Goal: Complete application form

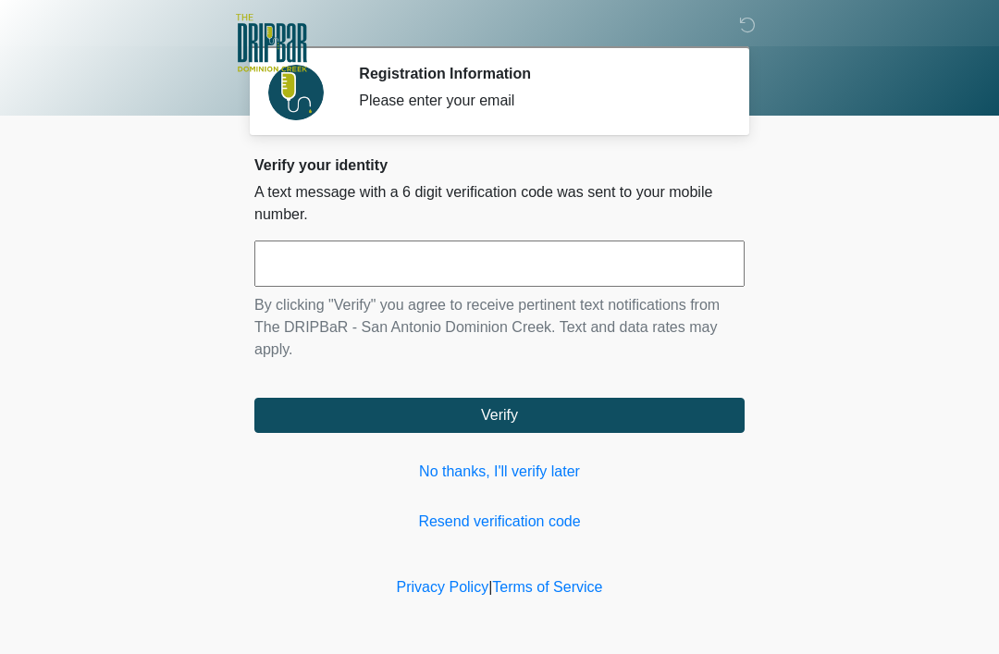
click at [395, 275] on input "text" at bounding box center [499, 263] width 490 height 46
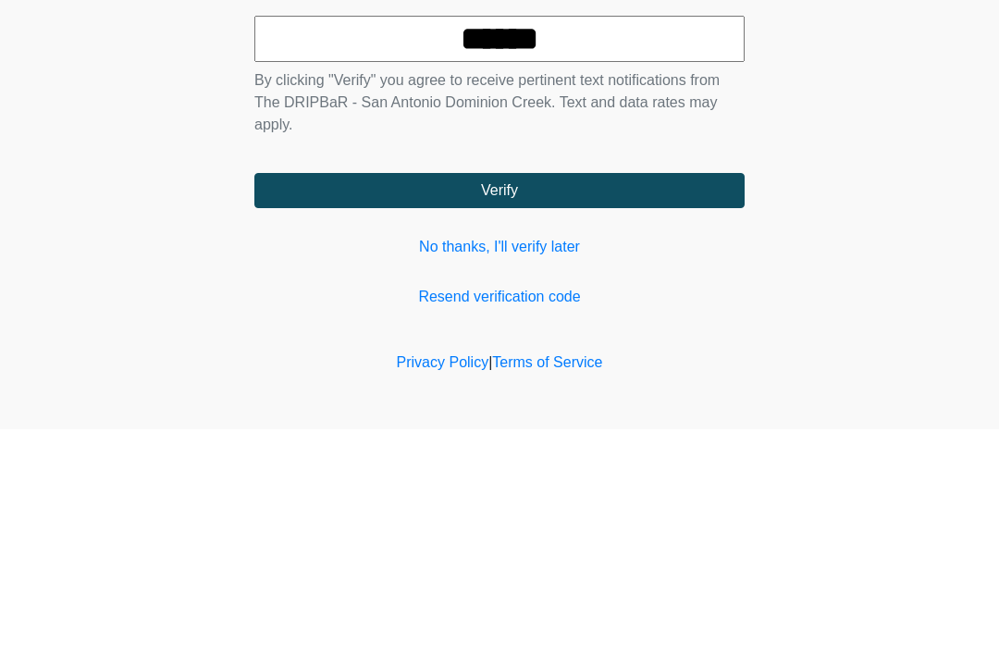
type input "******"
click at [598, 398] on button "Verify" at bounding box center [499, 415] width 490 height 35
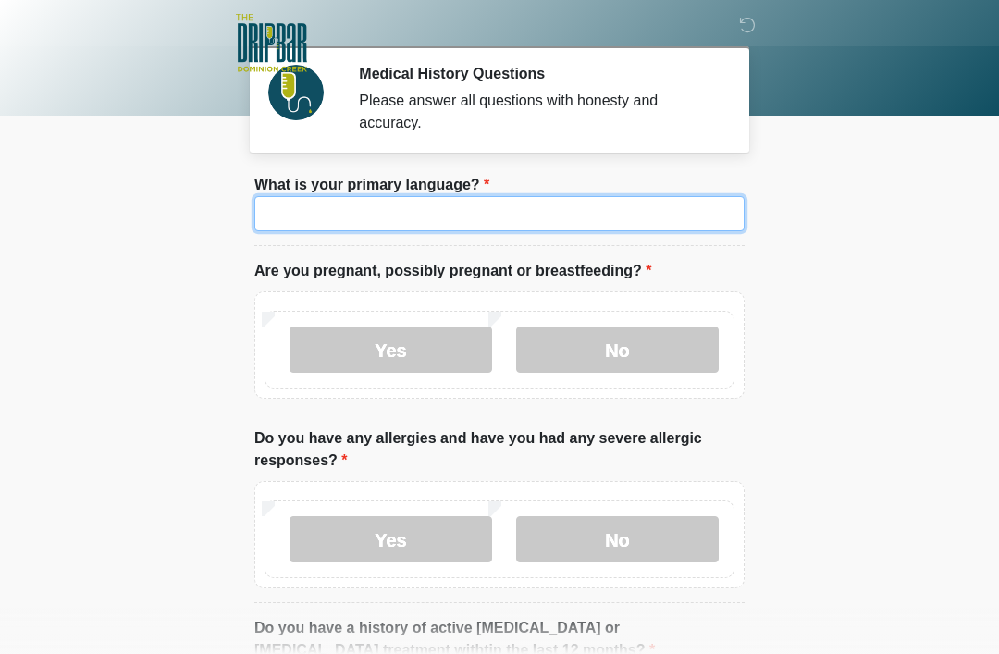
click at [676, 207] on input "What is your primary language?" at bounding box center [499, 213] width 490 height 35
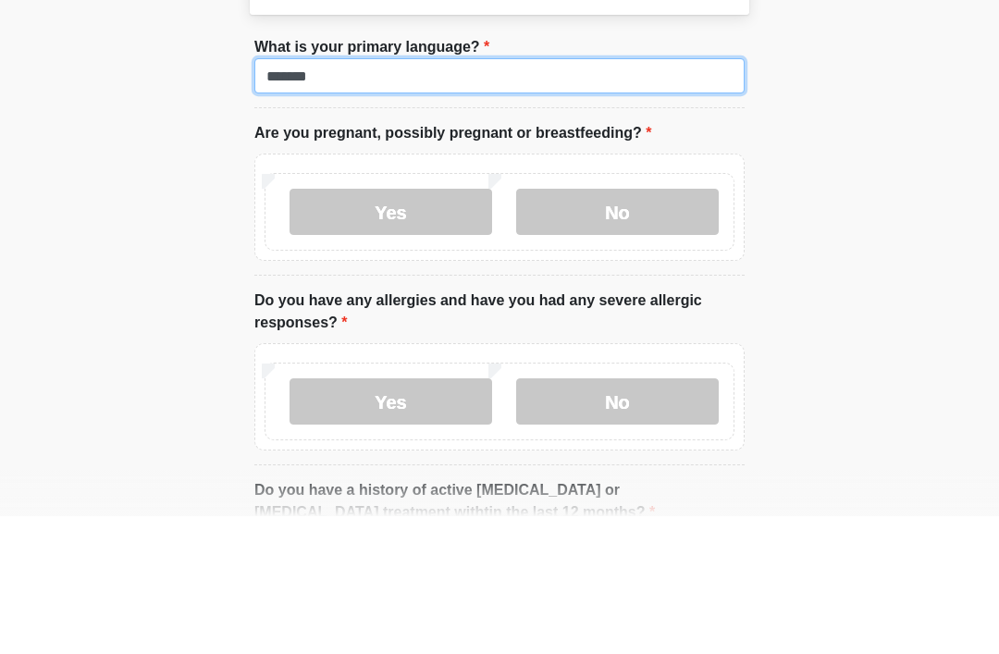
type input "*******"
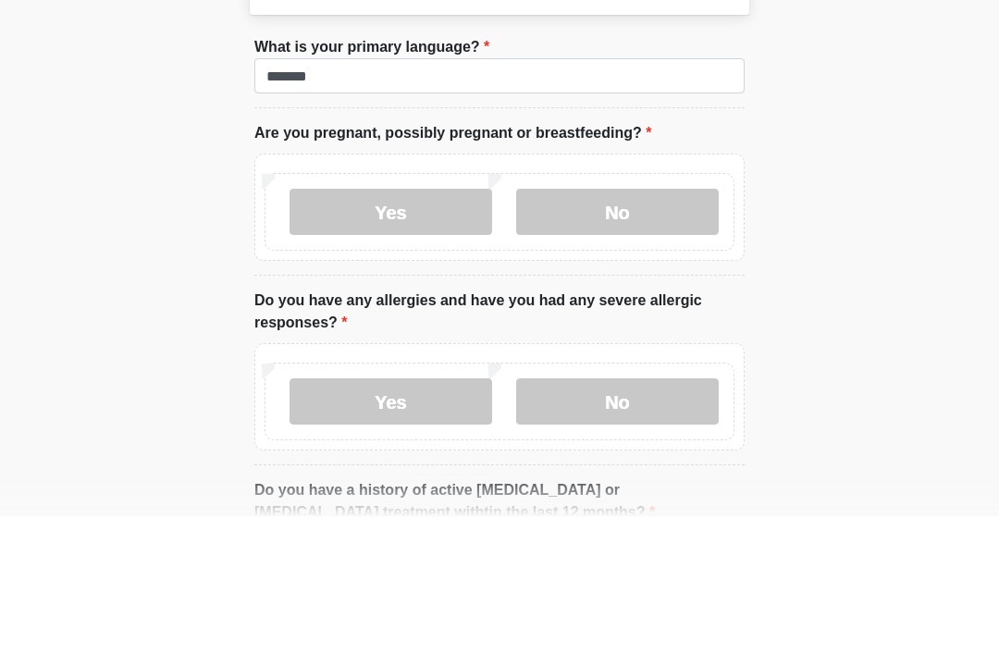
click at [637, 326] on label "No" at bounding box center [617, 349] width 203 height 46
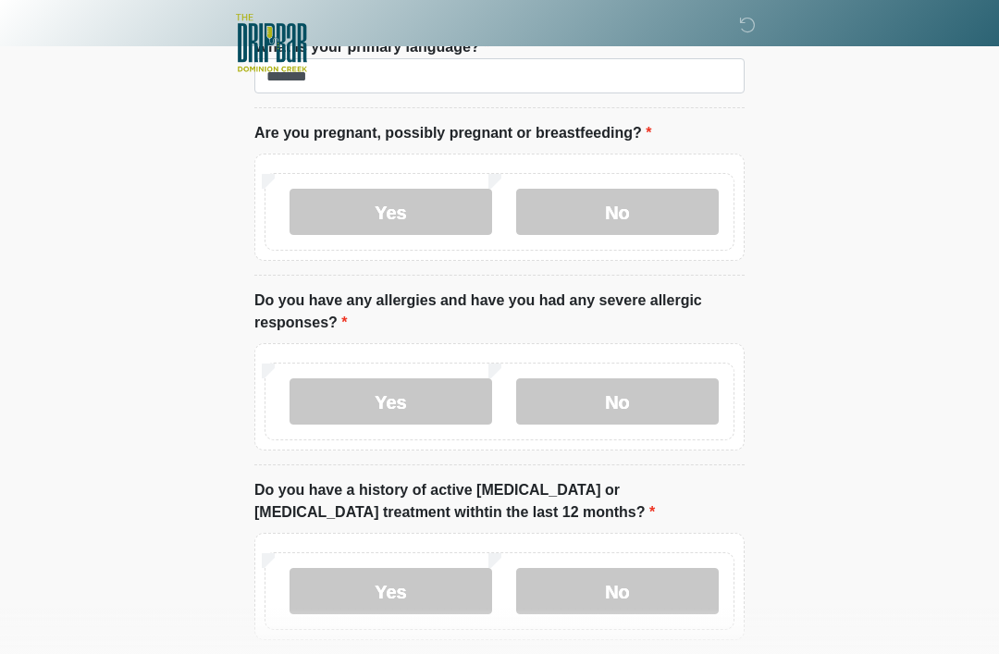
click at [658, 412] on label "No" at bounding box center [617, 401] width 203 height 46
click at [668, 588] on label "No" at bounding box center [617, 591] width 203 height 46
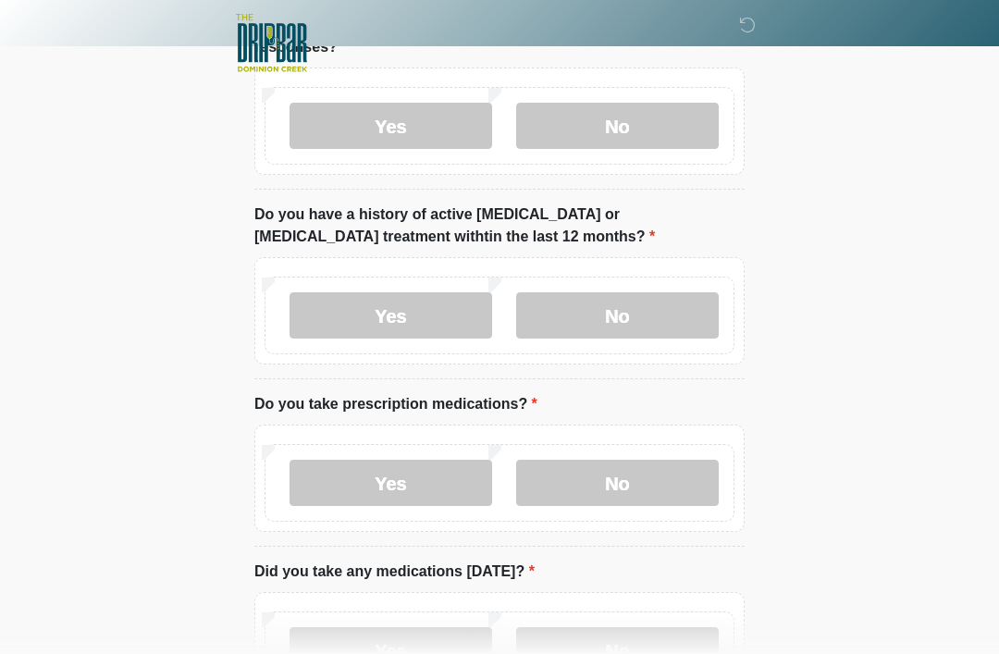
scroll to position [522, 0]
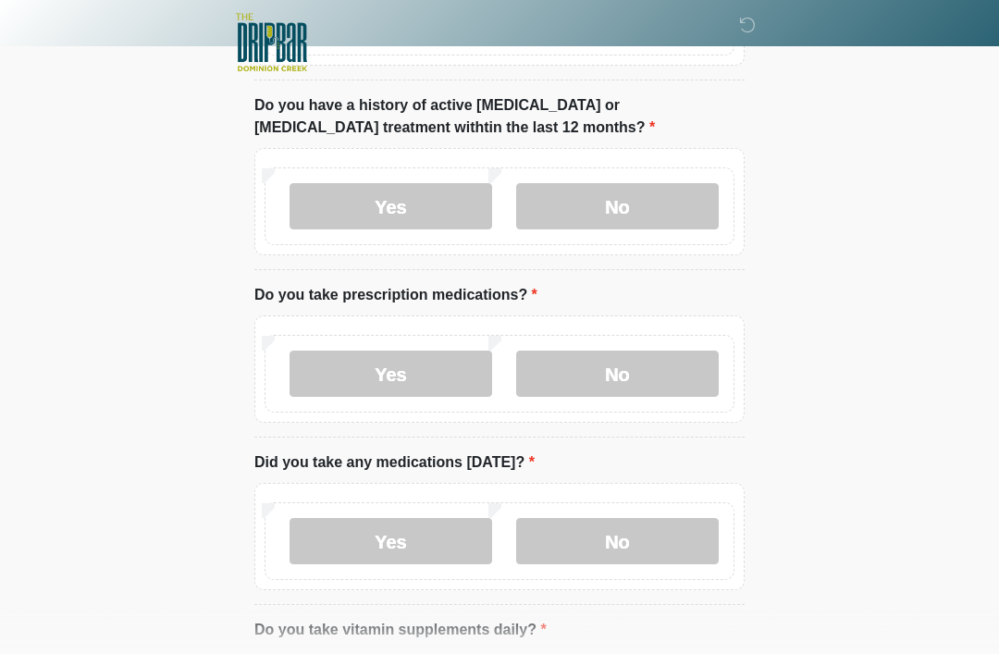
click at [646, 383] on label "No" at bounding box center [617, 374] width 203 height 46
click at [690, 537] on label "No" at bounding box center [617, 541] width 203 height 46
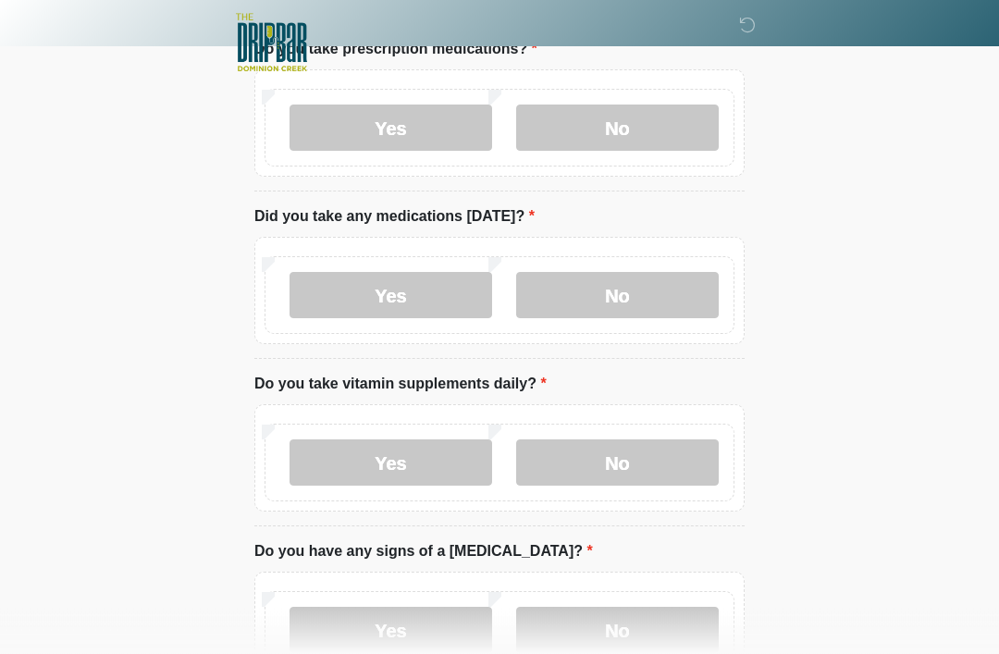
scroll to position [776, 0]
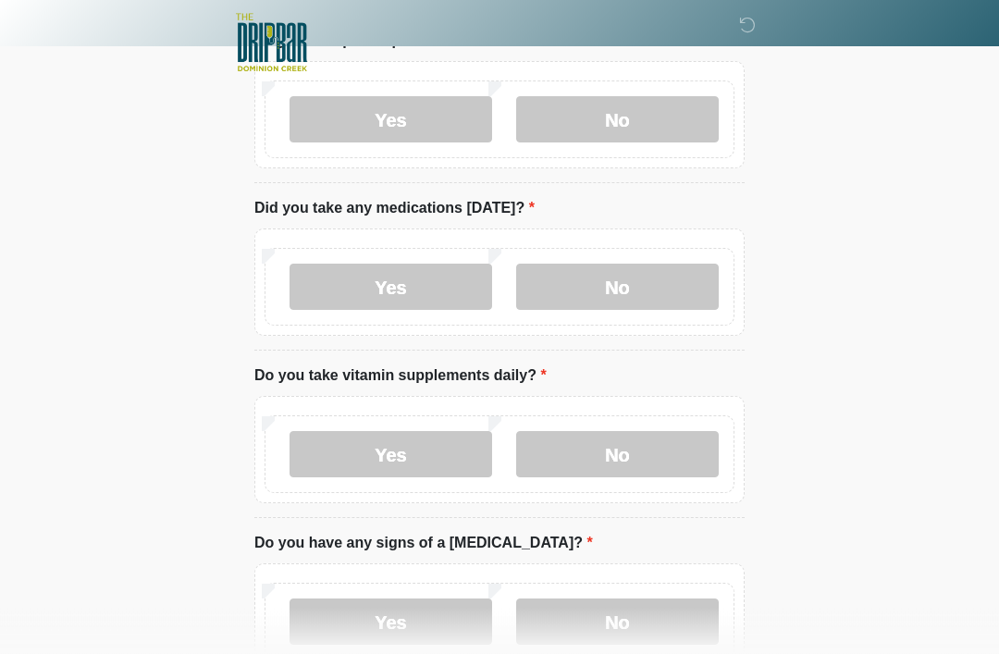
click at [631, 448] on label "No" at bounding box center [617, 455] width 203 height 46
click at [663, 605] on label "No" at bounding box center [617, 621] width 203 height 46
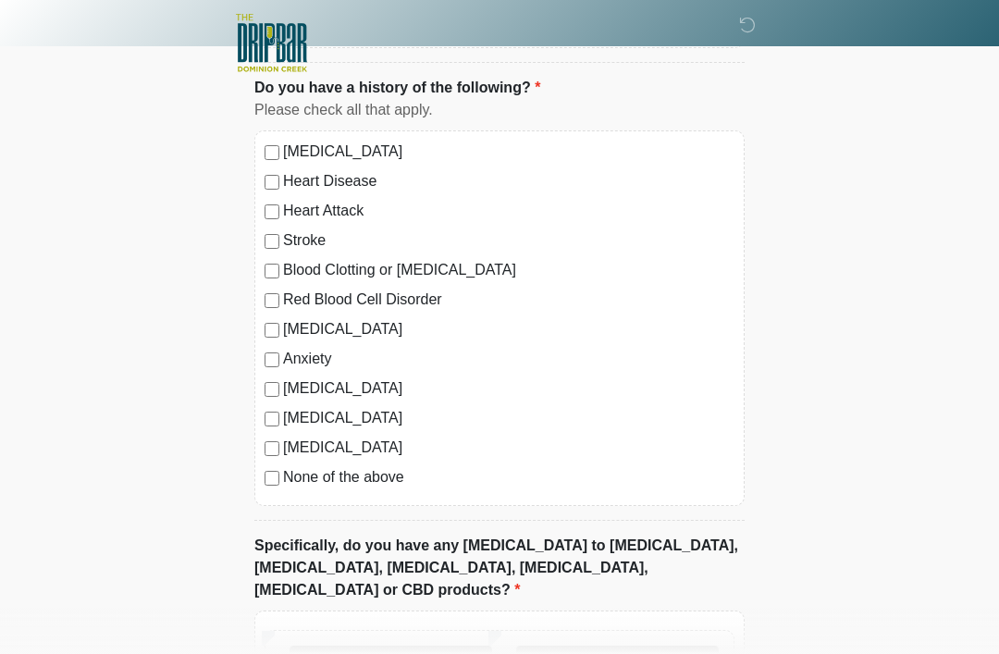
scroll to position [1542, 0]
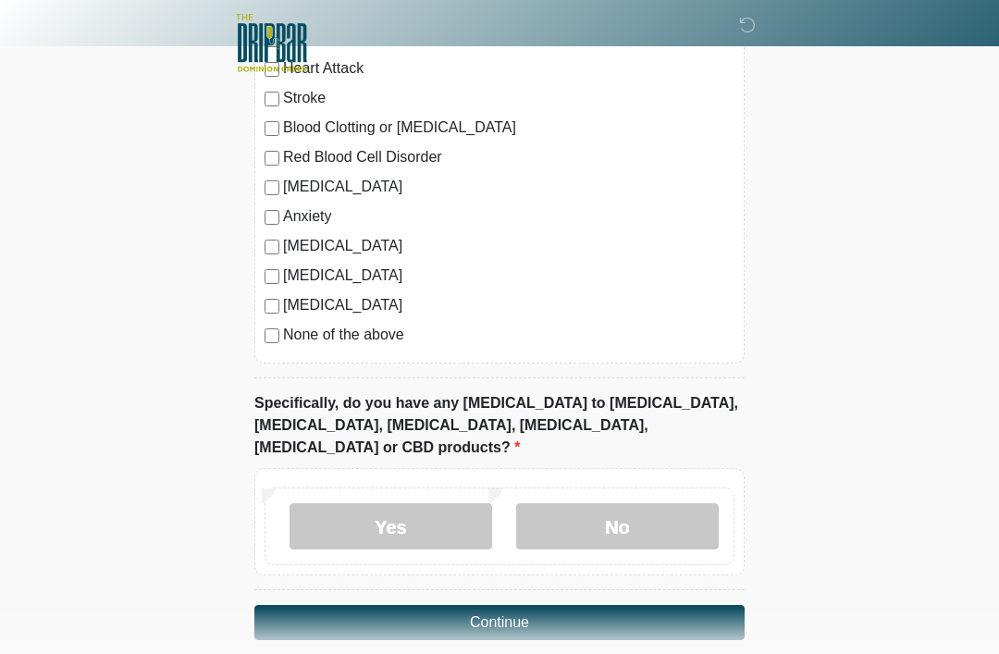
click at [612, 503] on label "No" at bounding box center [617, 526] width 203 height 46
click at [680, 605] on button "Continue" at bounding box center [499, 622] width 490 height 35
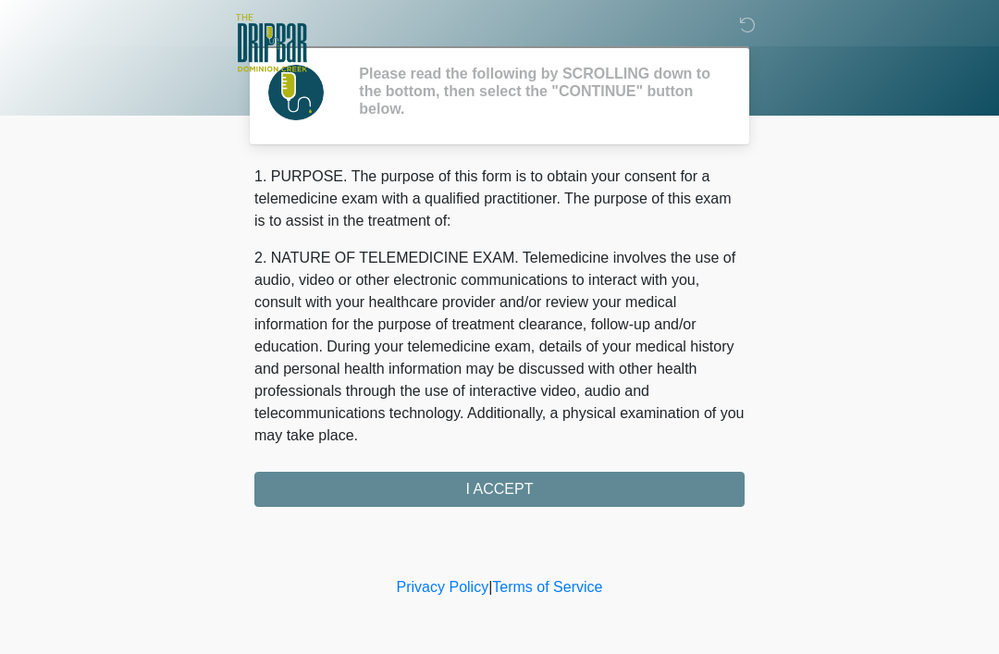
scroll to position [0, 0]
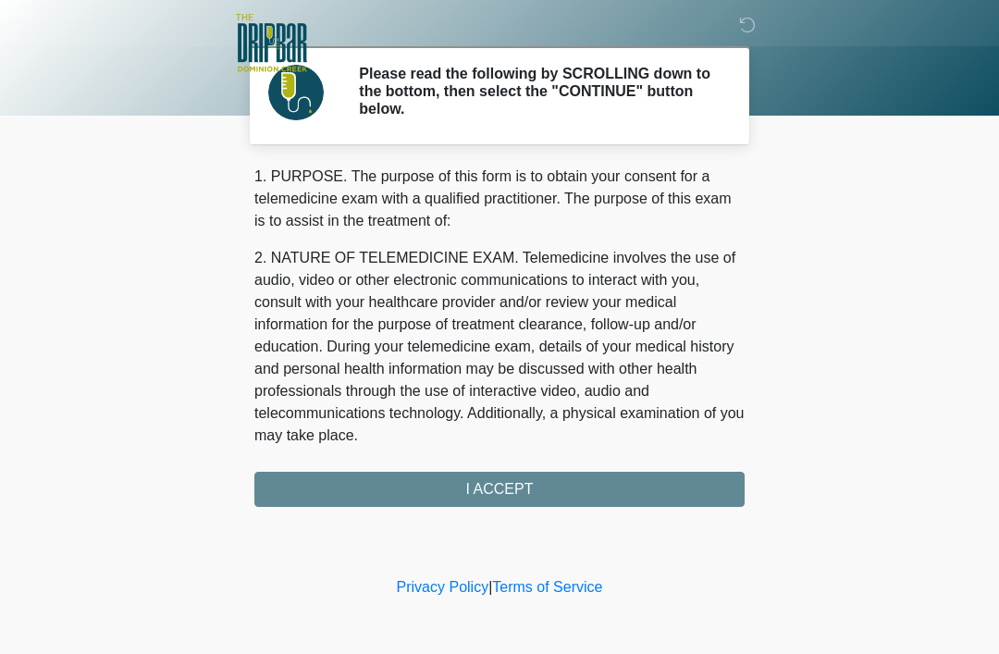
click at [679, 489] on div "1. PURPOSE. The purpose of this form is to obtain your consent for a telemedici…" at bounding box center [499, 336] width 490 height 341
click at [700, 470] on div "1. PURPOSE. The purpose of this form is to obtain your consent for a telemedici…" at bounding box center [499, 336] width 490 height 341
click at [561, 480] on div "1. PURPOSE. The purpose of this form is to obtain your consent for a telemedici…" at bounding box center [499, 336] width 490 height 341
click at [575, 488] on div "1. PURPOSE. The purpose of this form is to obtain your consent for a telemedici…" at bounding box center [499, 336] width 490 height 341
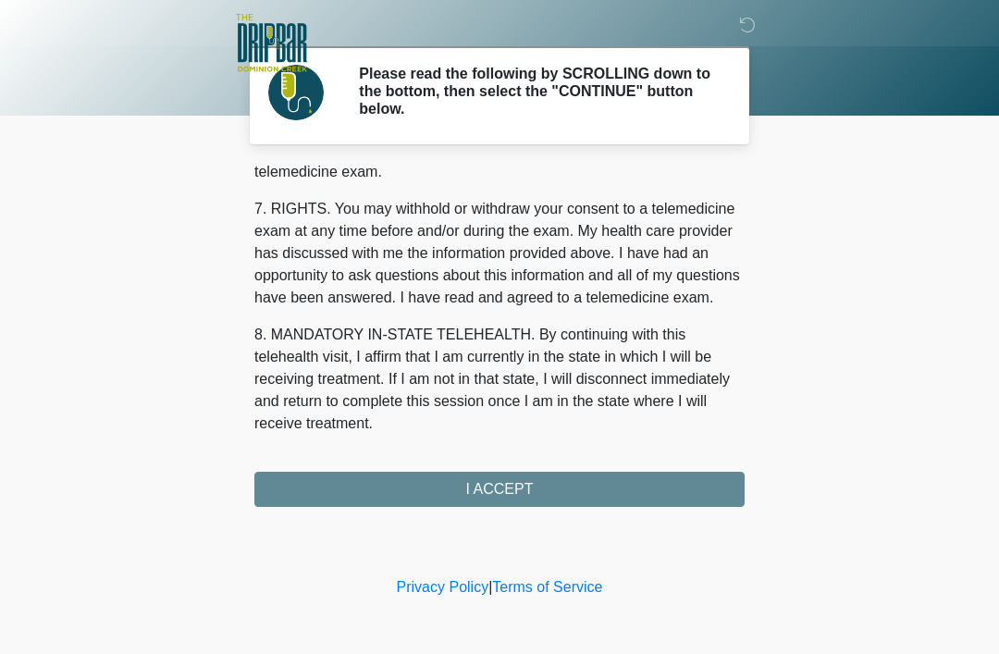
click at [460, 480] on button "I ACCEPT" at bounding box center [499, 489] width 490 height 35
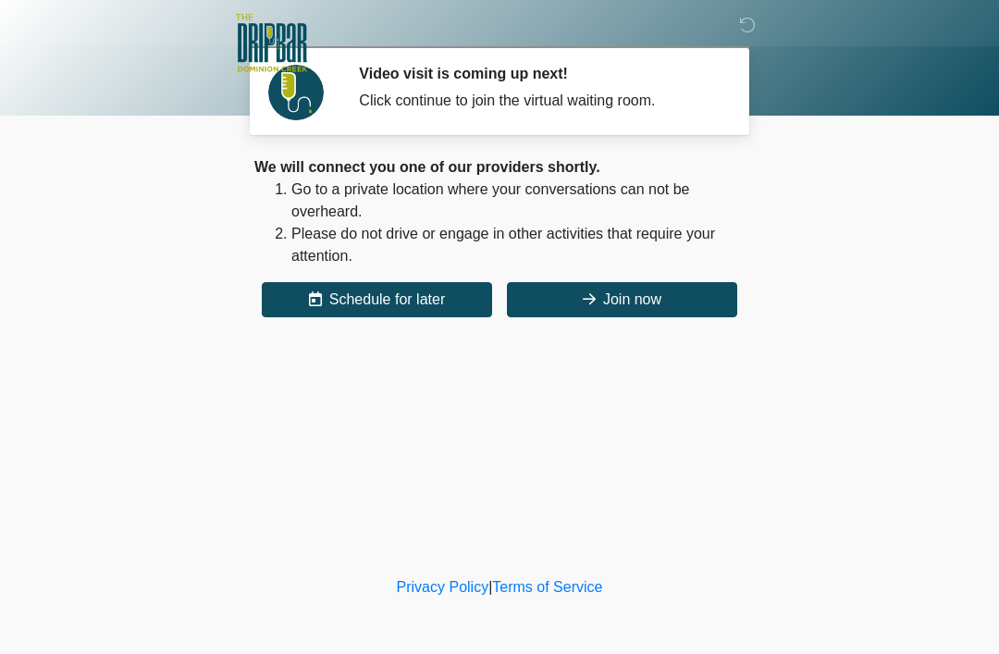
click at [648, 282] on button "Join now" at bounding box center [622, 299] width 230 height 35
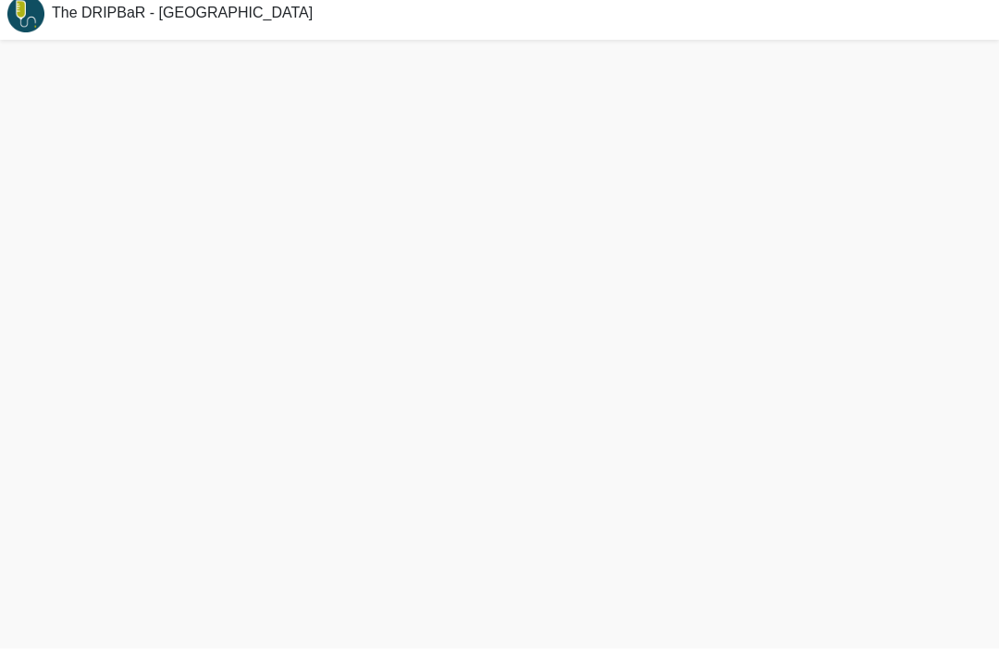
scroll to position [6, 0]
